Goal: Register for event/course

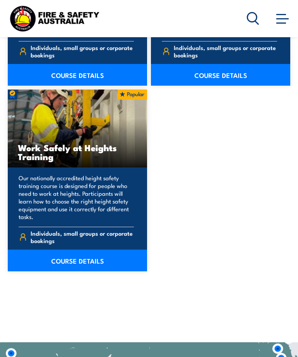
scroll to position [1497, 0]
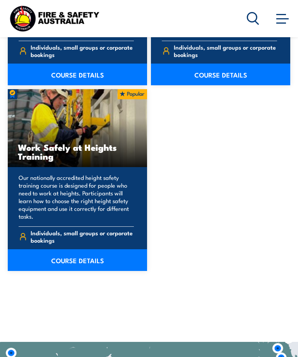
click at [95, 252] on link "COURSE DETAILS" at bounding box center [77, 260] width 139 height 22
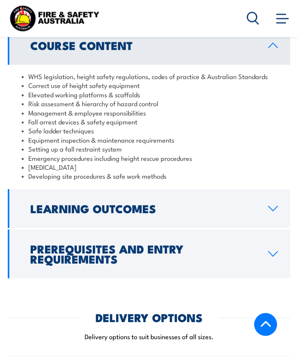
scroll to position [792, 0]
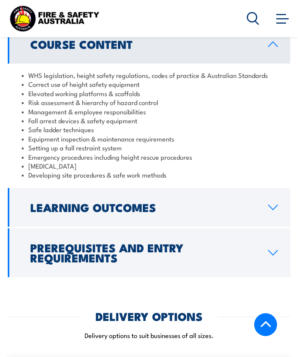
click at [274, 188] on link "Learning Outcomes" at bounding box center [149, 207] width 282 height 39
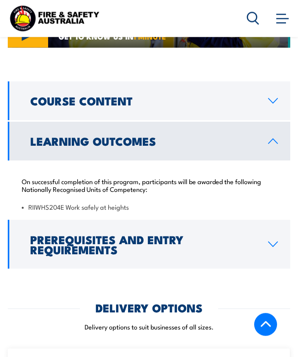
scroll to position [722, 0]
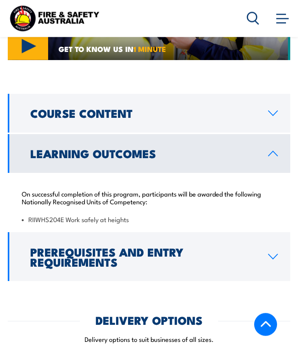
click at [274, 135] on link "Learning Outcomes" at bounding box center [149, 154] width 282 height 39
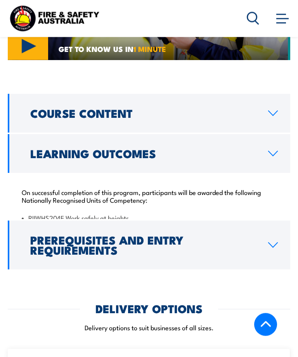
scroll to position [723, 0]
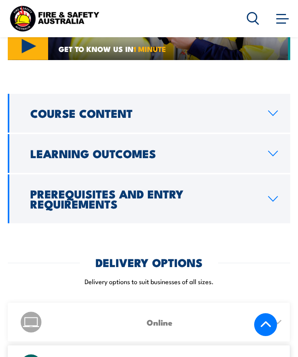
click at [269, 196] on icon at bounding box center [273, 199] width 10 height 6
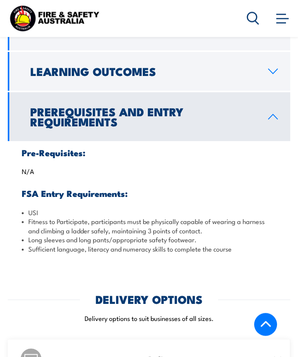
scroll to position [808, 0]
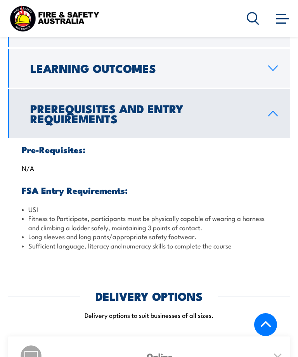
click at [276, 111] on icon at bounding box center [273, 114] width 10 height 6
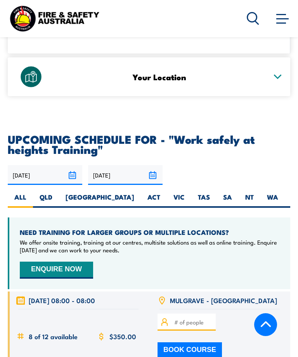
scroll to position [1196, 0]
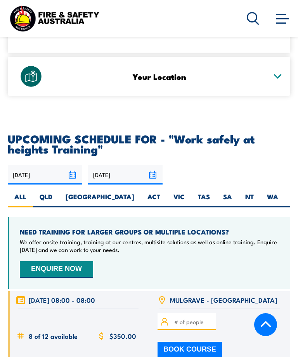
click at [191, 192] on label "TAS" at bounding box center [203, 199] width 25 height 15
click at [210, 192] on input "TAS" at bounding box center [212, 194] width 5 height 5
radio input "true"
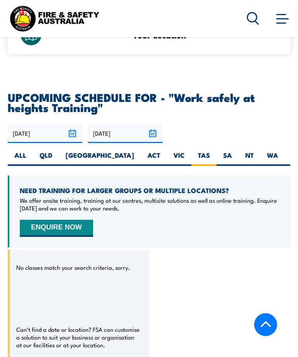
scroll to position [1359, 0]
